Goal: Information Seeking & Learning: Learn about a topic

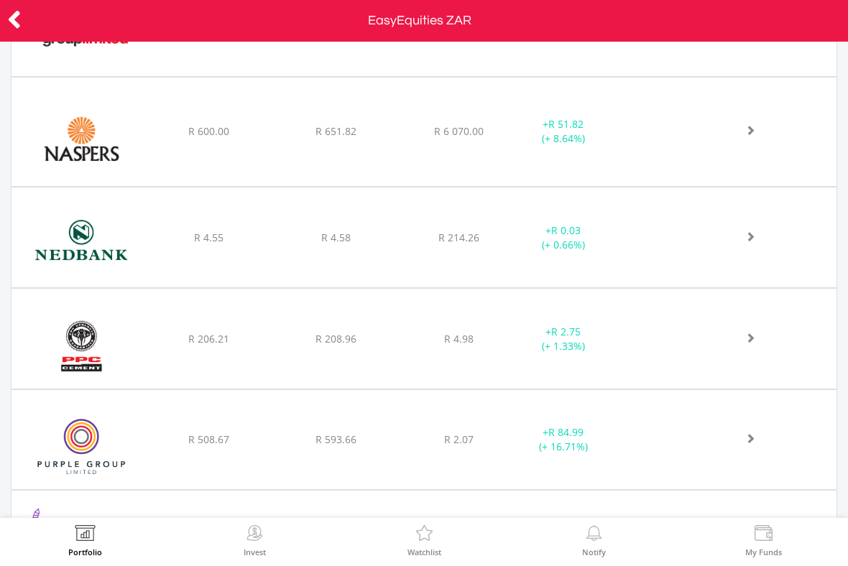
scroll to position [1161, 0]
click at [75, 454] on img at bounding box center [81, 447] width 125 height 78
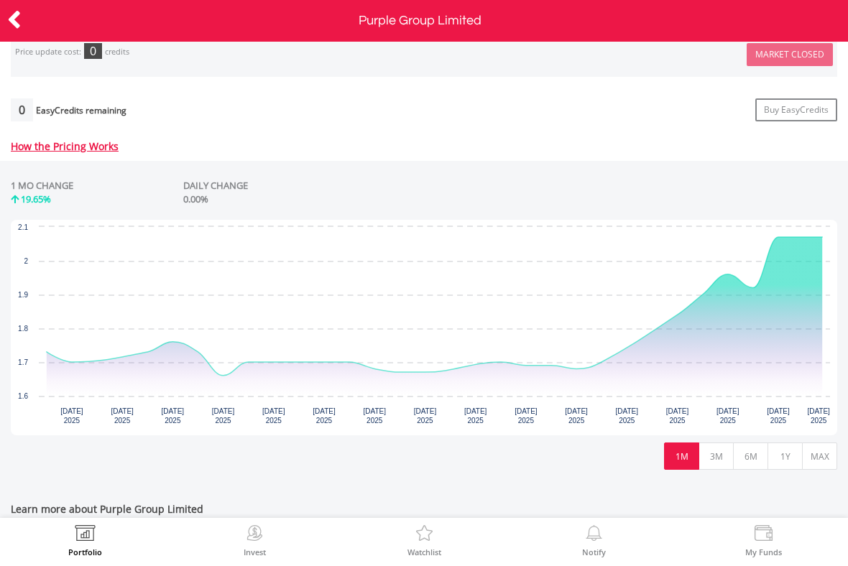
scroll to position [611, 0]
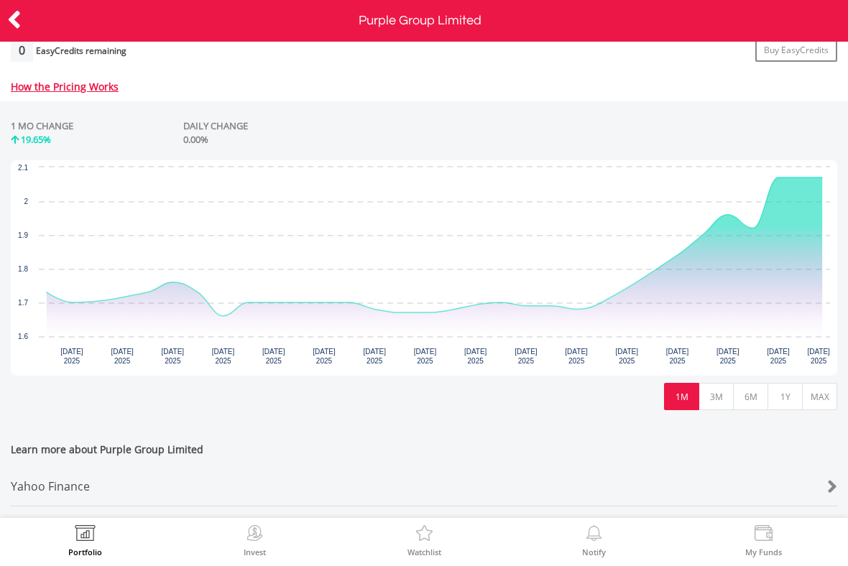
click at [709, 403] on button "3M" at bounding box center [716, 396] width 35 height 27
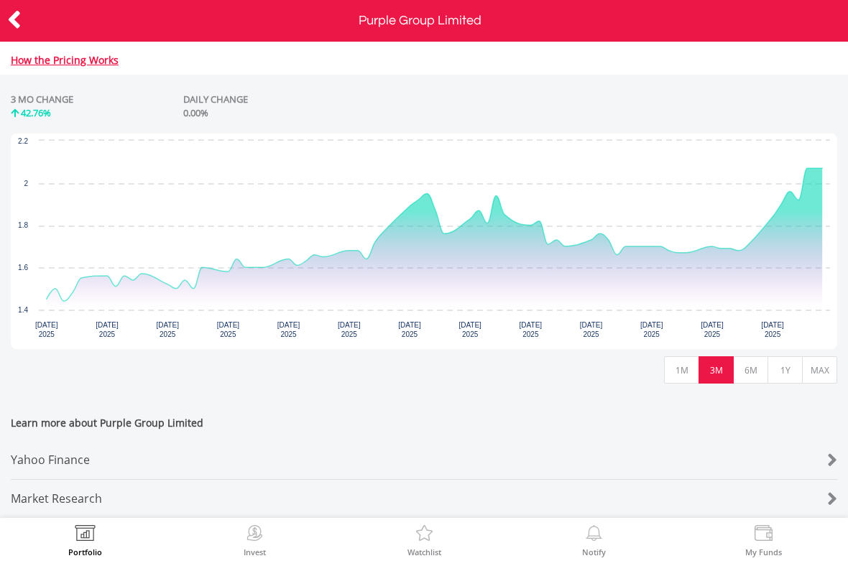
click at [747, 362] on button "6M" at bounding box center [750, 369] width 35 height 27
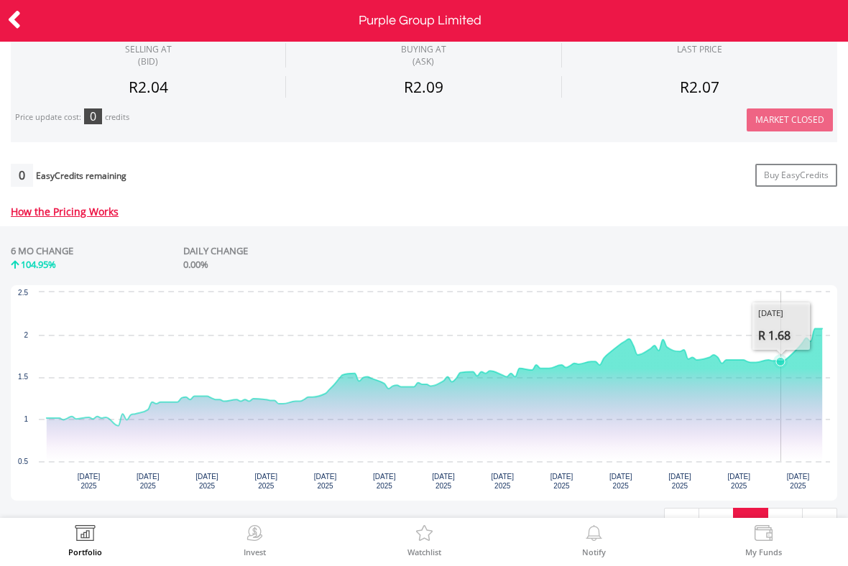
scroll to position [483, 0]
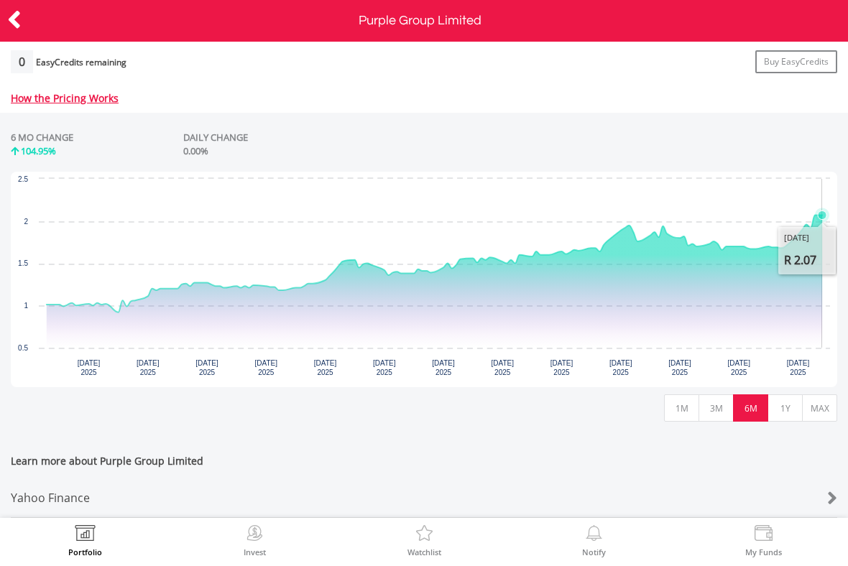
click at [817, 410] on button "MAX" at bounding box center [819, 408] width 35 height 27
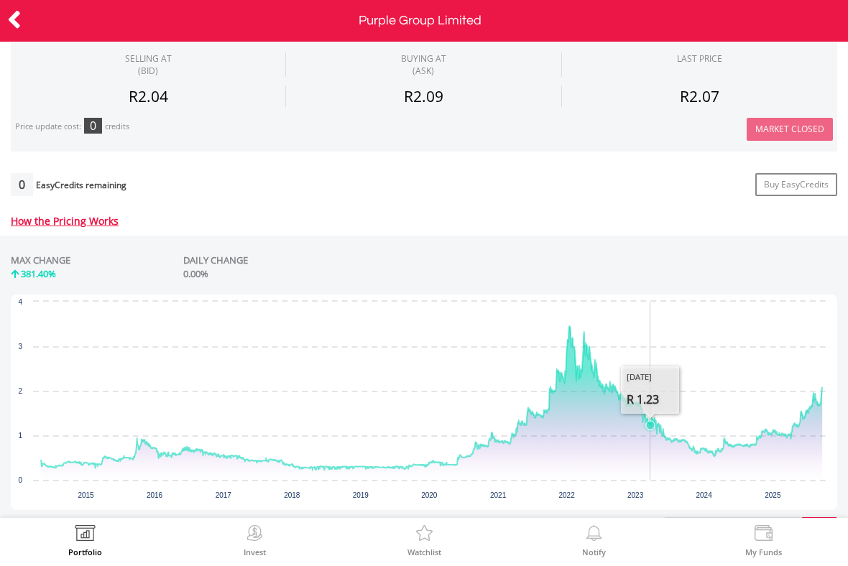
scroll to position [479, 0]
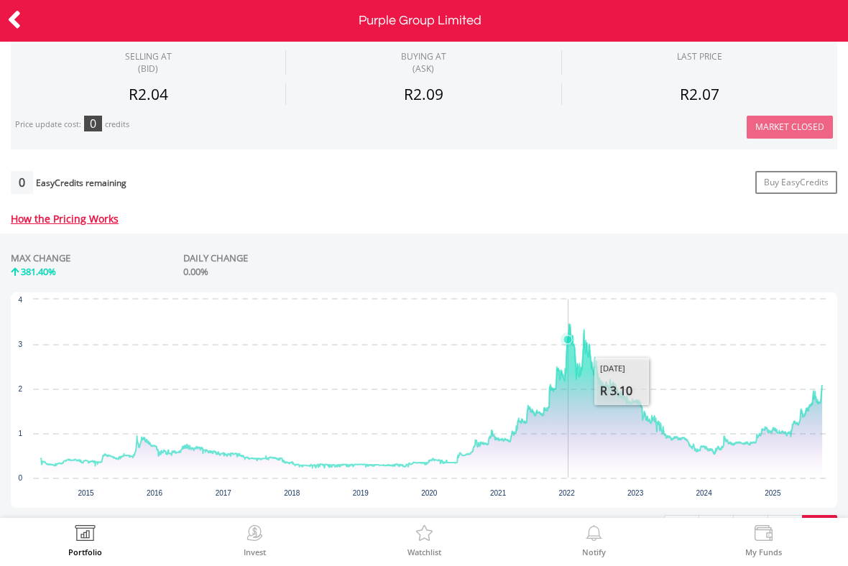
click at [569, 339] on icon "Interactive chart" at bounding box center [431, 396] width 781 height 144
click at [612, 392] on icon "Interactive chart" at bounding box center [611, 385] width 14 height 14
click at [8, 27] on icon at bounding box center [14, 20] width 14 height 28
